Goal: Find specific page/section: Find specific page/section

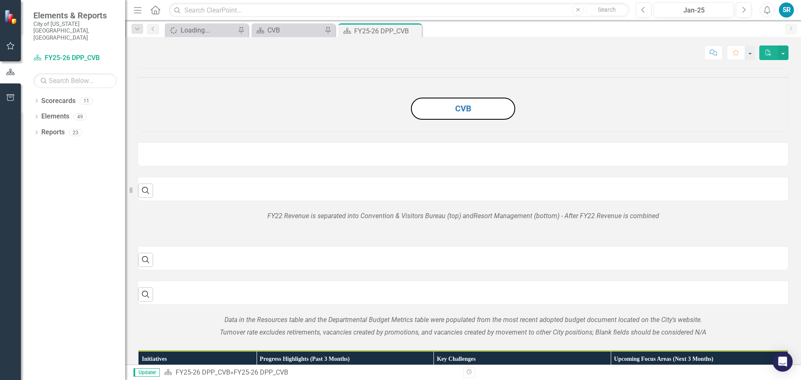
click at [33, 94] on div "Dropdown Scorecards 11 Dropdown Budget Tracker FY24 Budget Items FY25 Budget It…" at bounding box center [73, 237] width 104 height 286
click at [37, 99] on icon "Dropdown" at bounding box center [36, 101] width 6 height 5
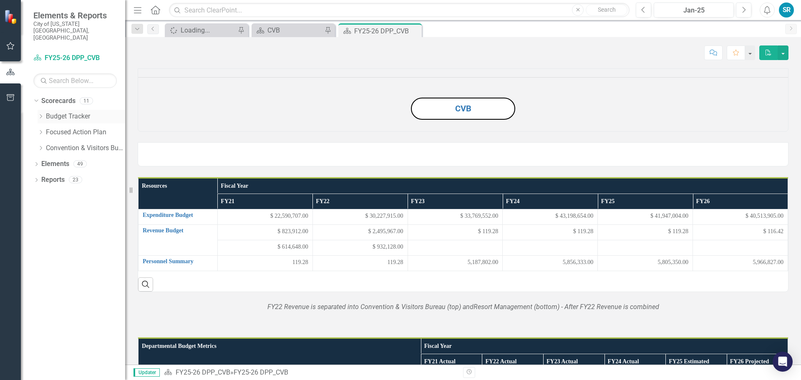
click at [41, 114] on icon "Dropdown" at bounding box center [41, 116] width 6 height 5
click at [78, 159] on link "FY26 Budget Items" at bounding box center [89, 164] width 71 height 10
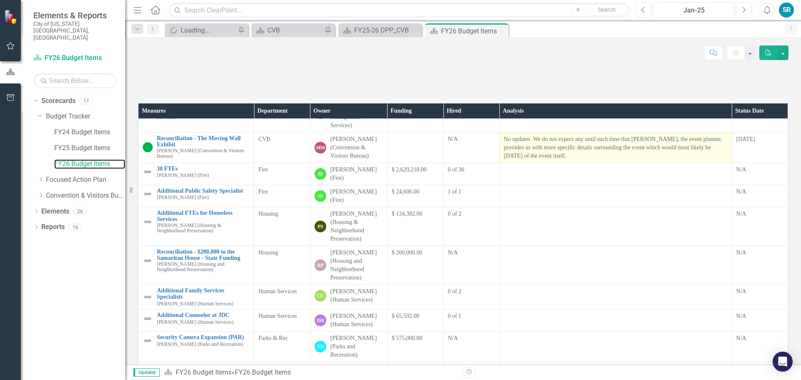
scroll to position [125, 0]
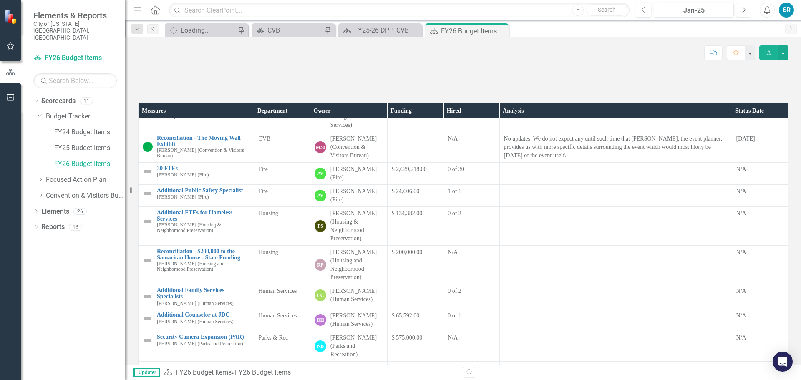
click at [740, 10] on button "Next" at bounding box center [743, 10] width 15 height 15
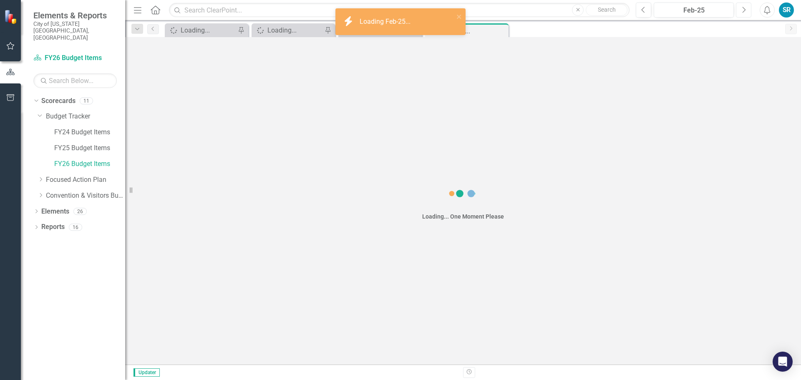
click at [740, 10] on button "Next" at bounding box center [743, 10] width 15 height 15
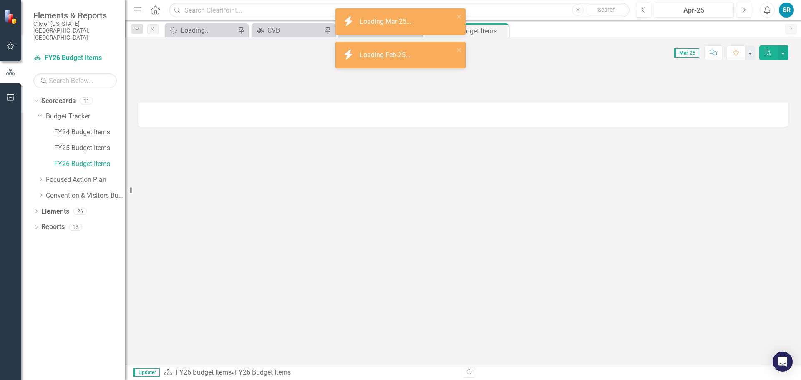
click at [740, 10] on button "Next" at bounding box center [743, 10] width 15 height 15
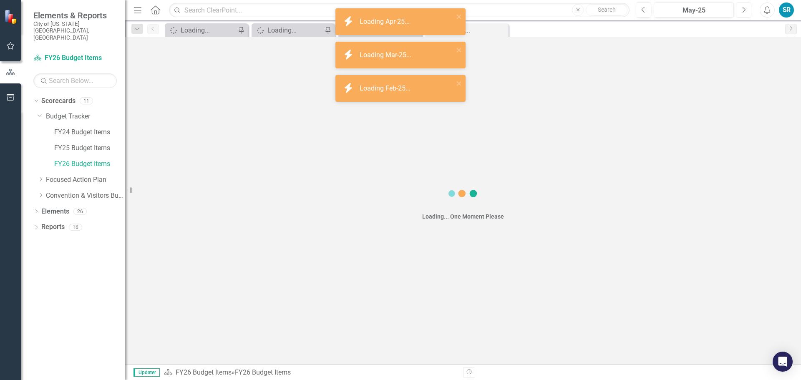
click at [740, 10] on button "Next" at bounding box center [743, 10] width 15 height 15
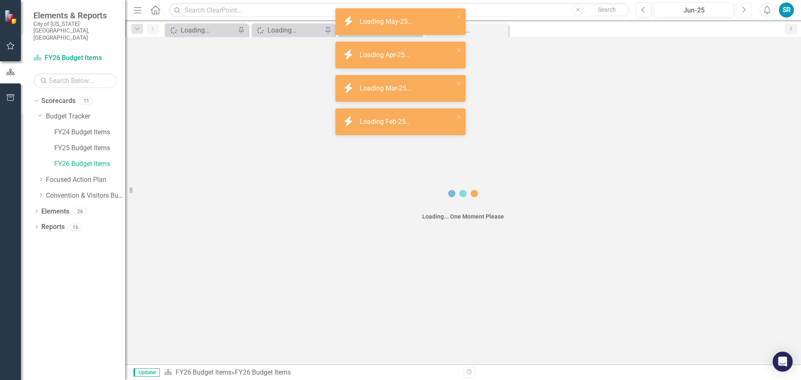
click at [740, 10] on button "Next" at bounding box center [743, 10] width 15 height 15
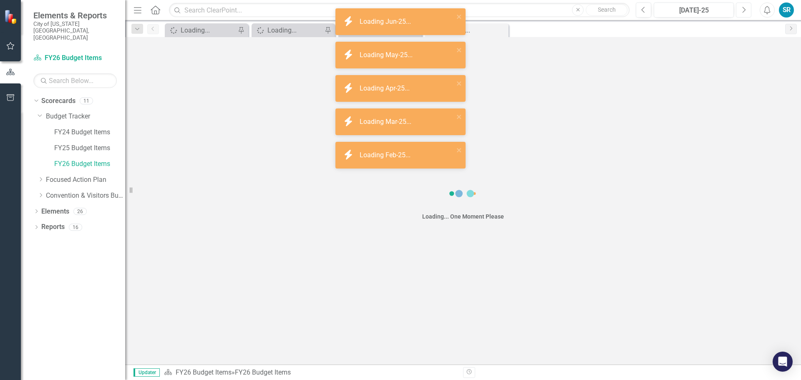
click at [740, 10] on button "Next" at bounding box center [743, 10] width 15 height 15
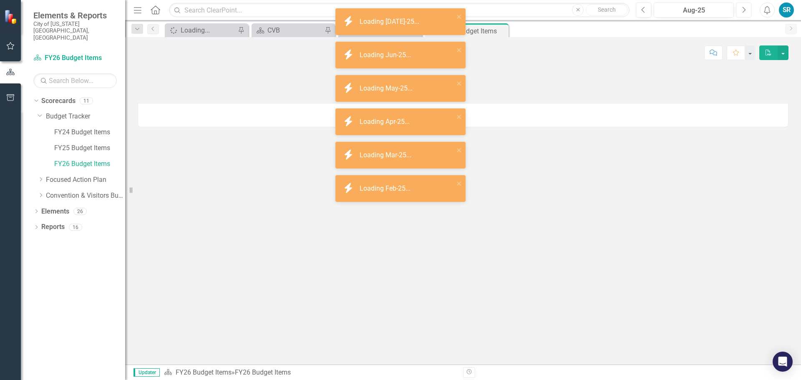
click at [740, 10] on button "Next" at bounding box center [743, 10] width 15 height 15
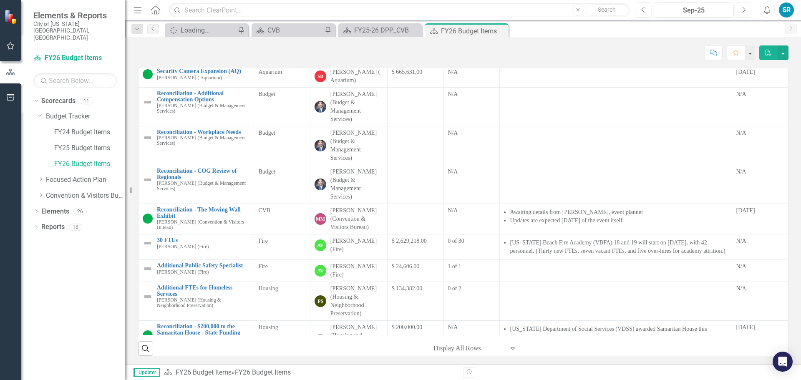
scroll to position [125, 0]
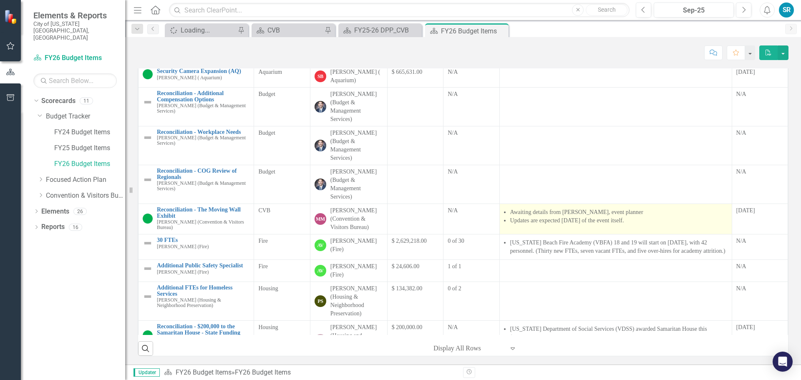
click at [662, 225] on li "Updates are expected [DATE] of the event itself." at bounding box center [618, 221] width 217 height 8
click at [640, 225] on li "Updates are expected [DATE] of the event itself." at bounding box center [618, 221] width 217 height 8
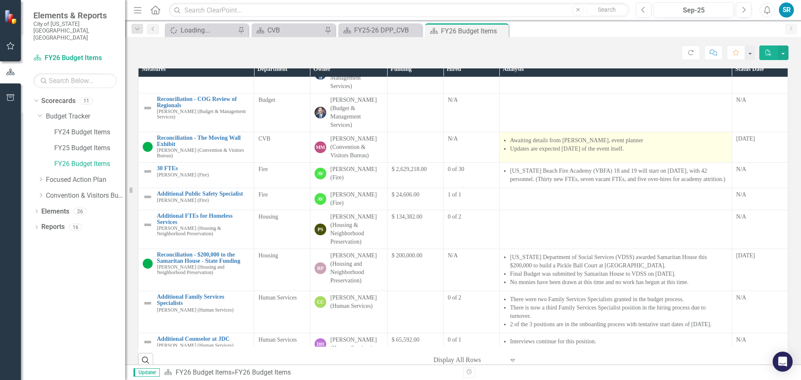
click at [636, 153] on li "Updates are expected [DATE] of the event itself." at bounding box center [618, 149] width 217 height 8
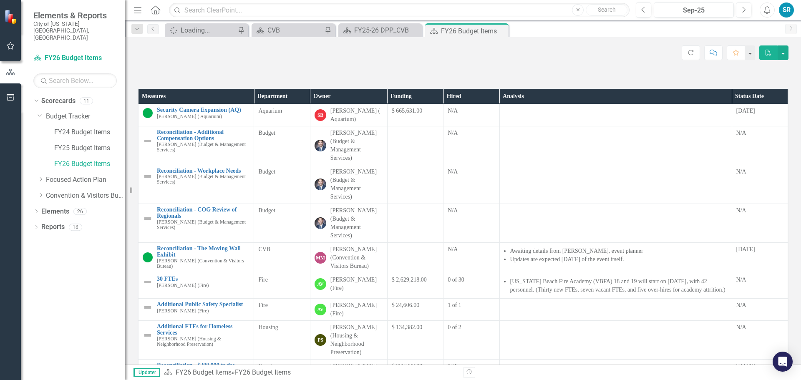
scroll to position [0, 0]
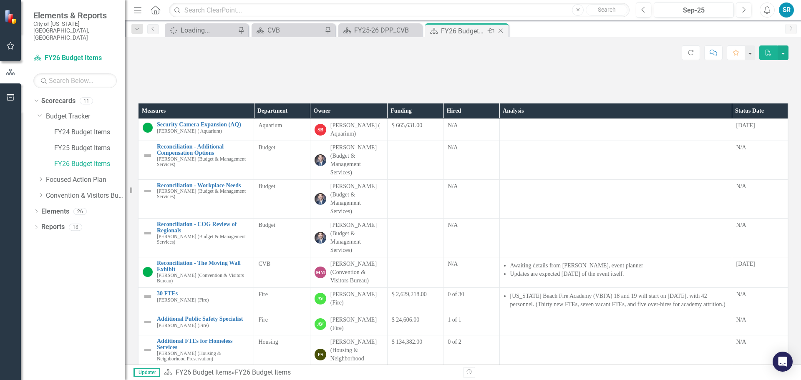
click at [501, 28] on icon "Close" at bounding box center [501, 31] width 8 height 7
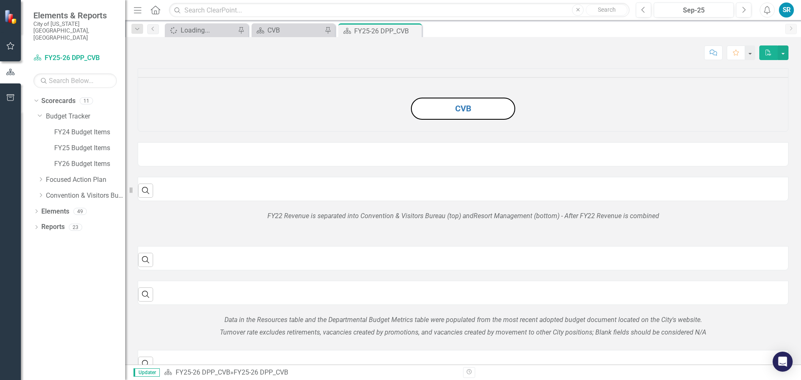
click at [0, 0] on icon "Close" at bounding box center [0, 0] width 0 height 0
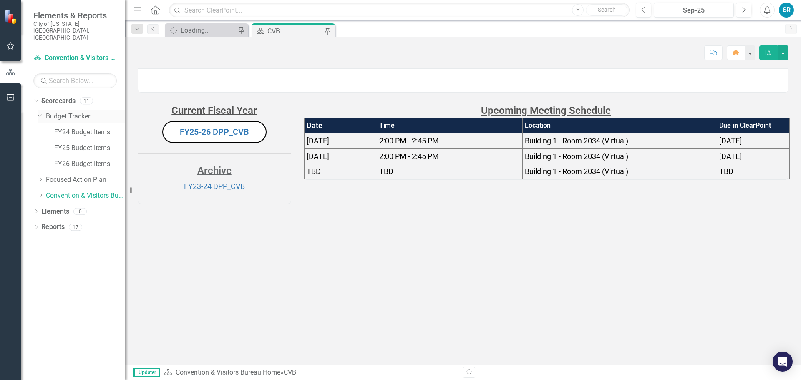
click at [38, 112] on icon "Dropdown" at bounding box center [40, 115] width 5 height 6
